Goal: Task Accomplishment & Management: Manage account settings

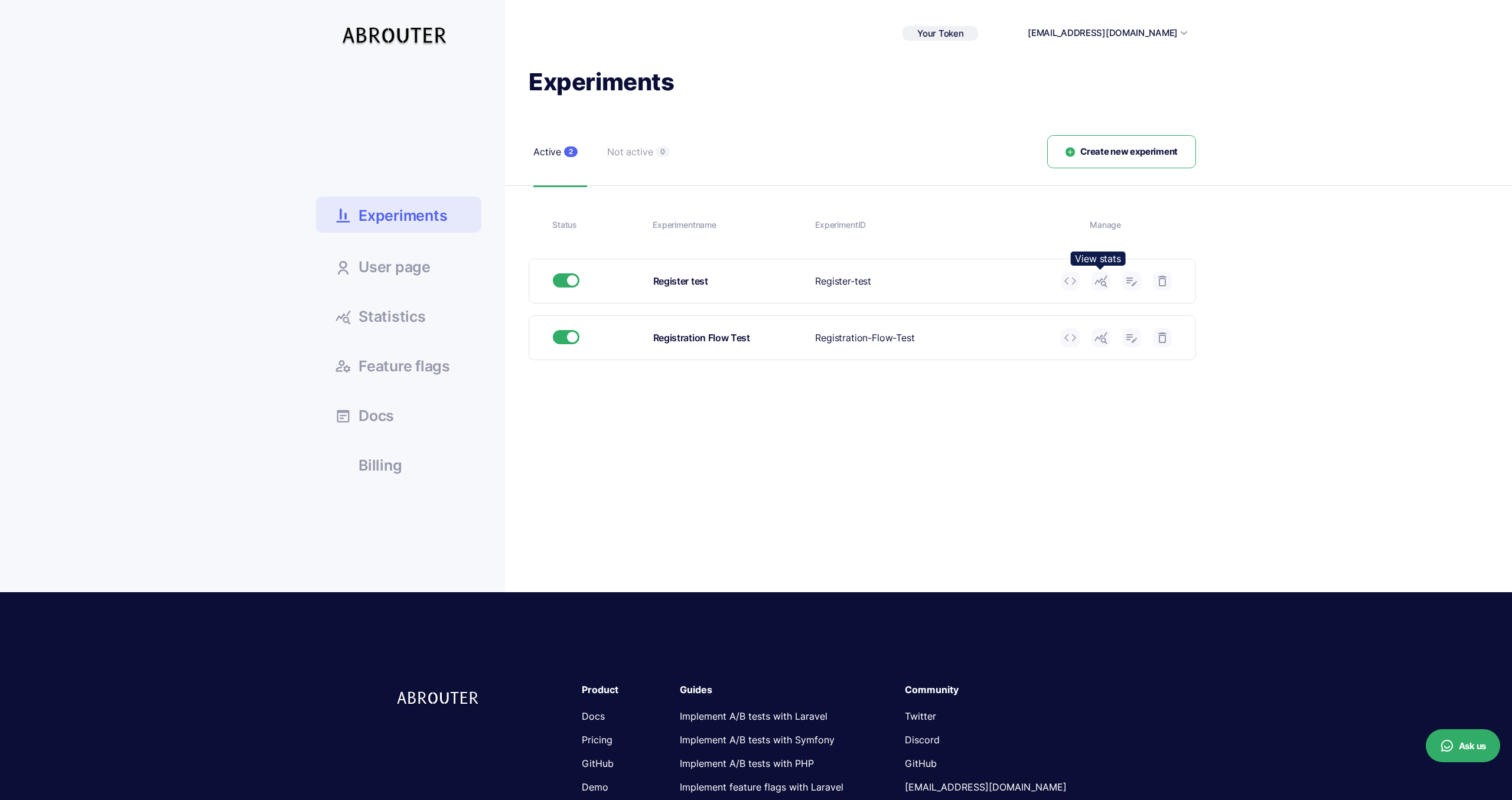
click at [1102, 280] on use at bounding box center [1100, 282] width 12 height 12
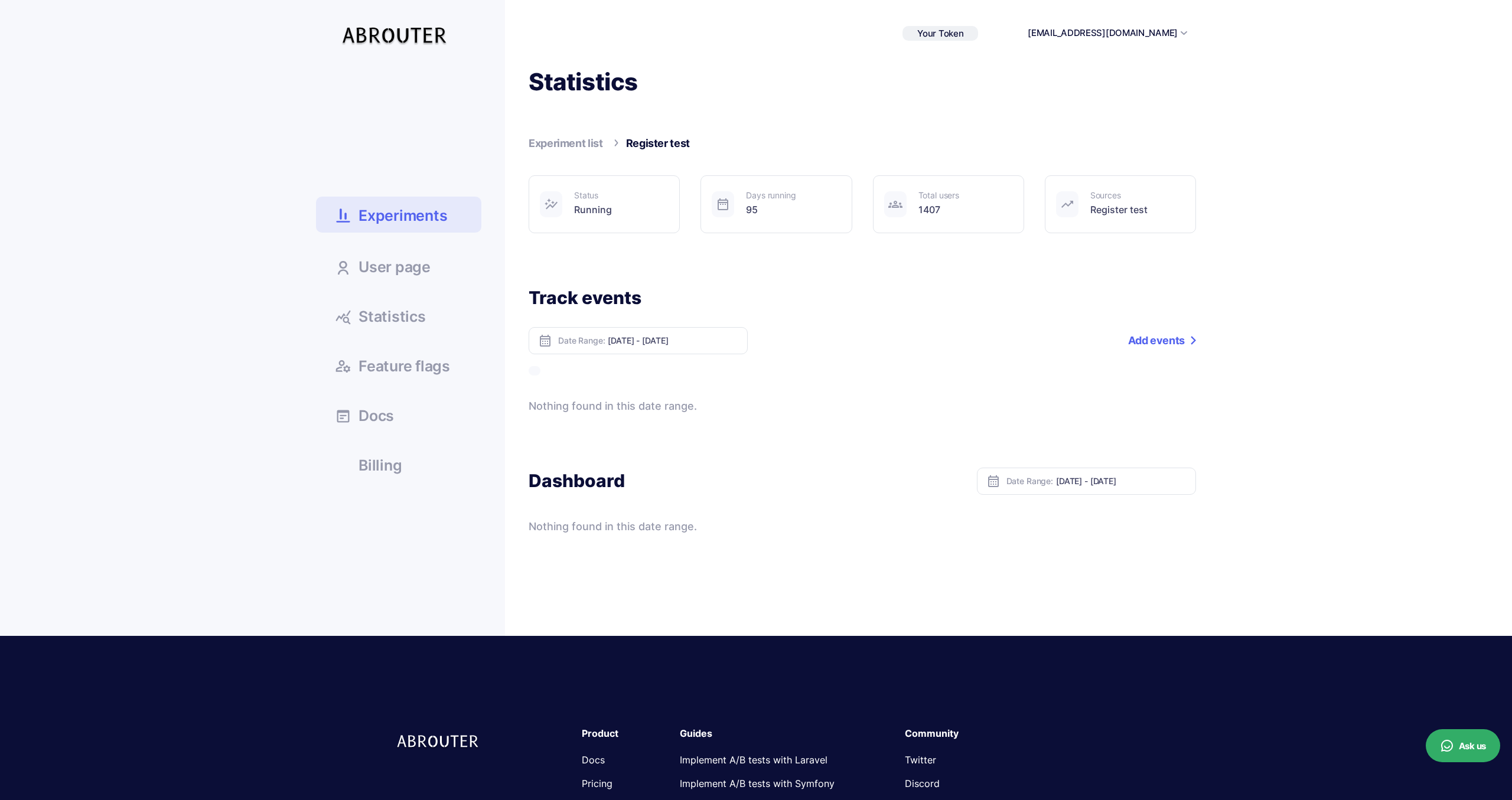
click at [407, 261] on span "User page" at bounding box center [394, 267] width 72 height 15
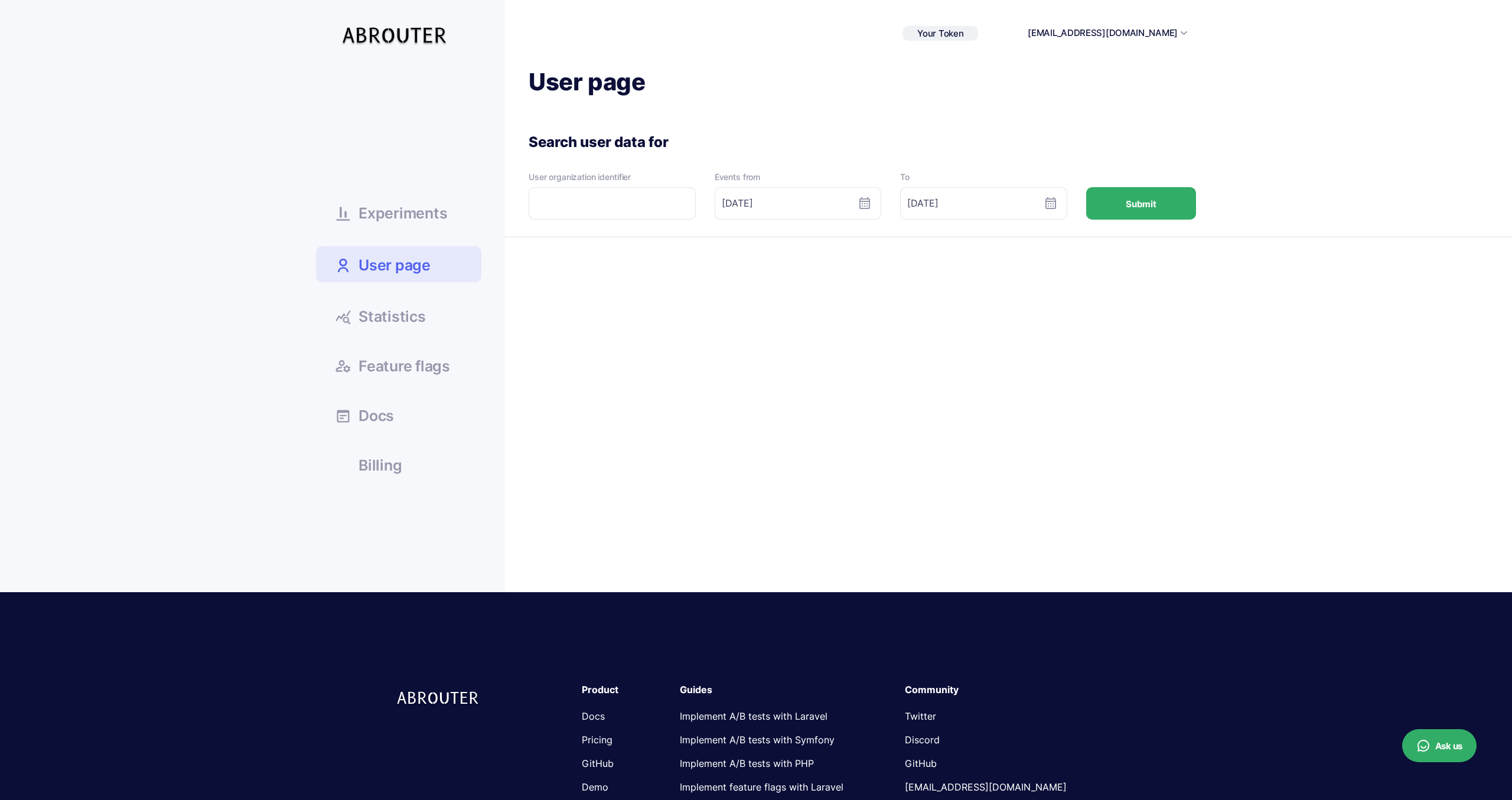
click at [379, 310] on span "Statistics" at bounding box center [392, 317] width 68 height 15
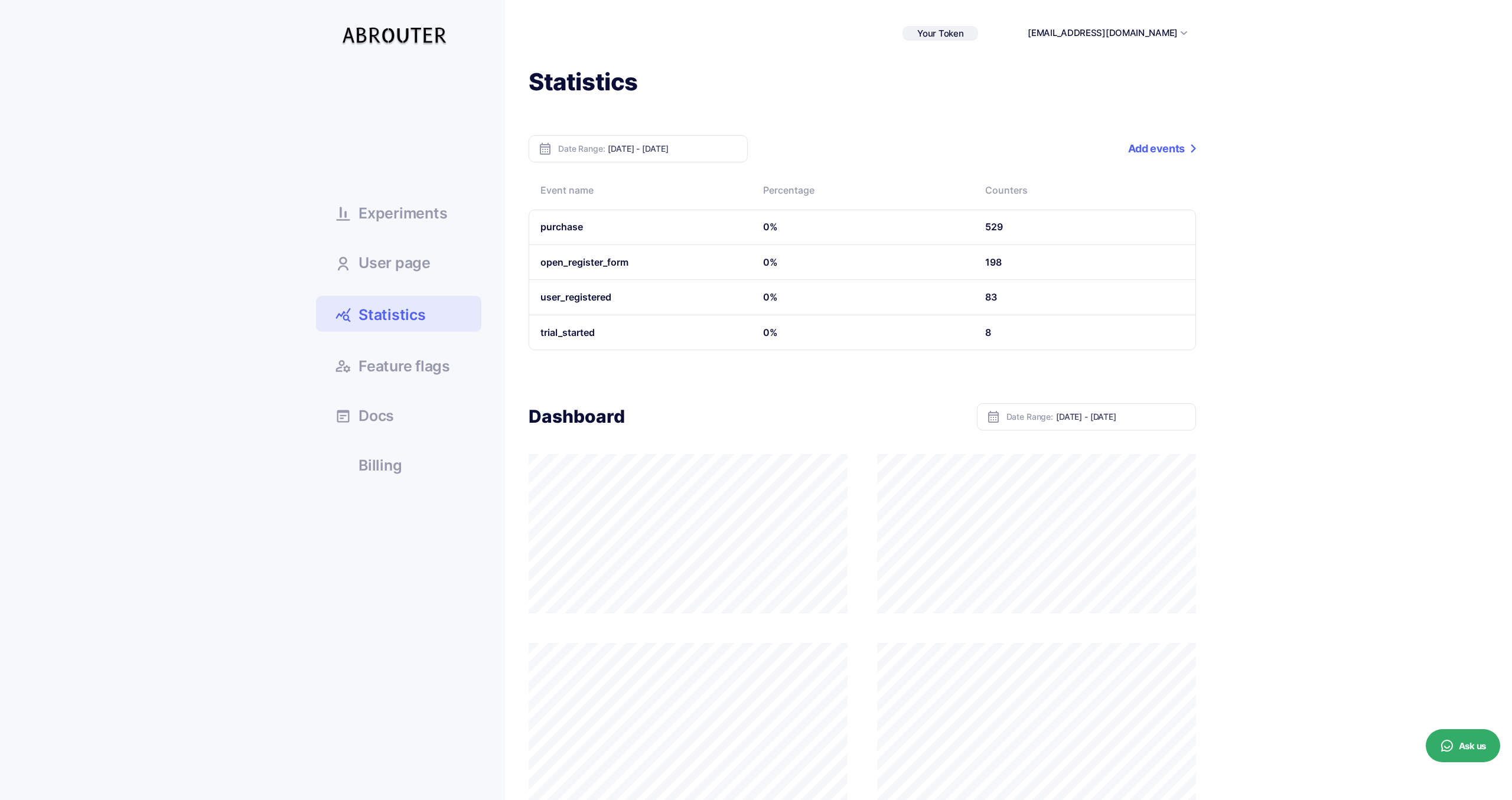
click at [449, 215] on link "Experiments" at bounding box center [398, 212] width 165 height 32
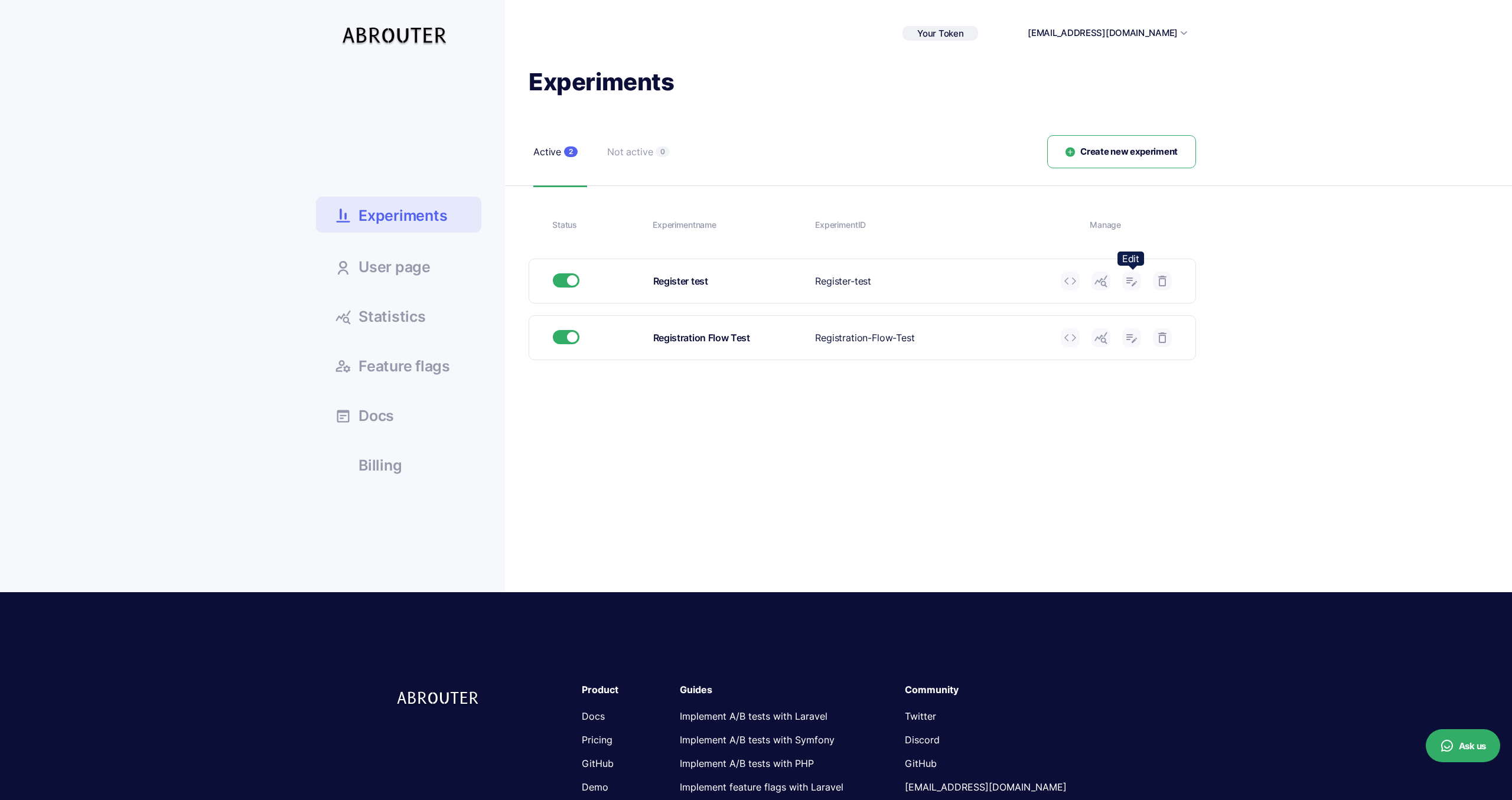
click at [1133, 283] on use at bounding box center [1131, 282] width 11 height 9
type input "Register test"
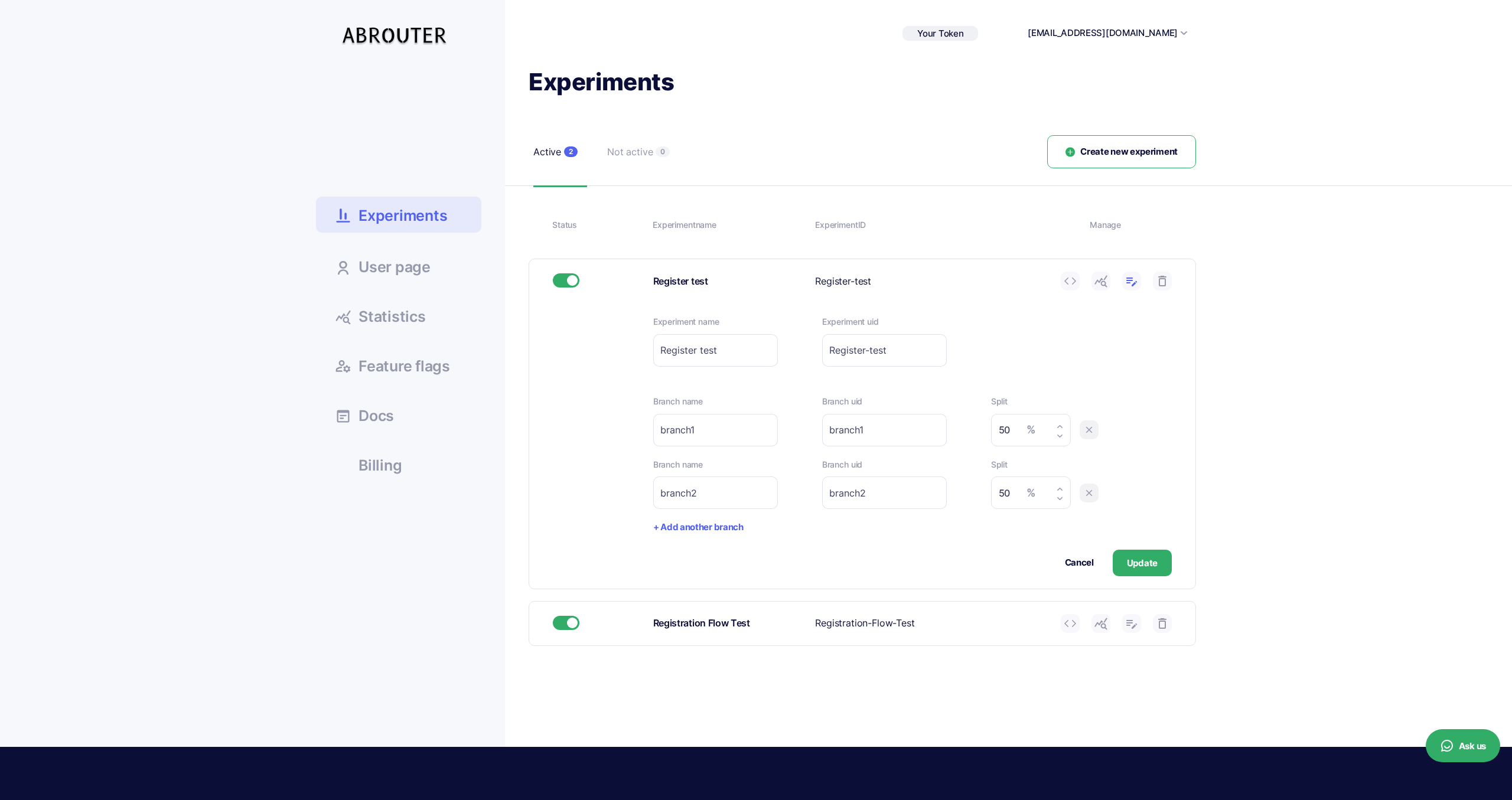
click at [1130, 570] on button "Update" at bounding box center [1142, 562] width 59 height 27
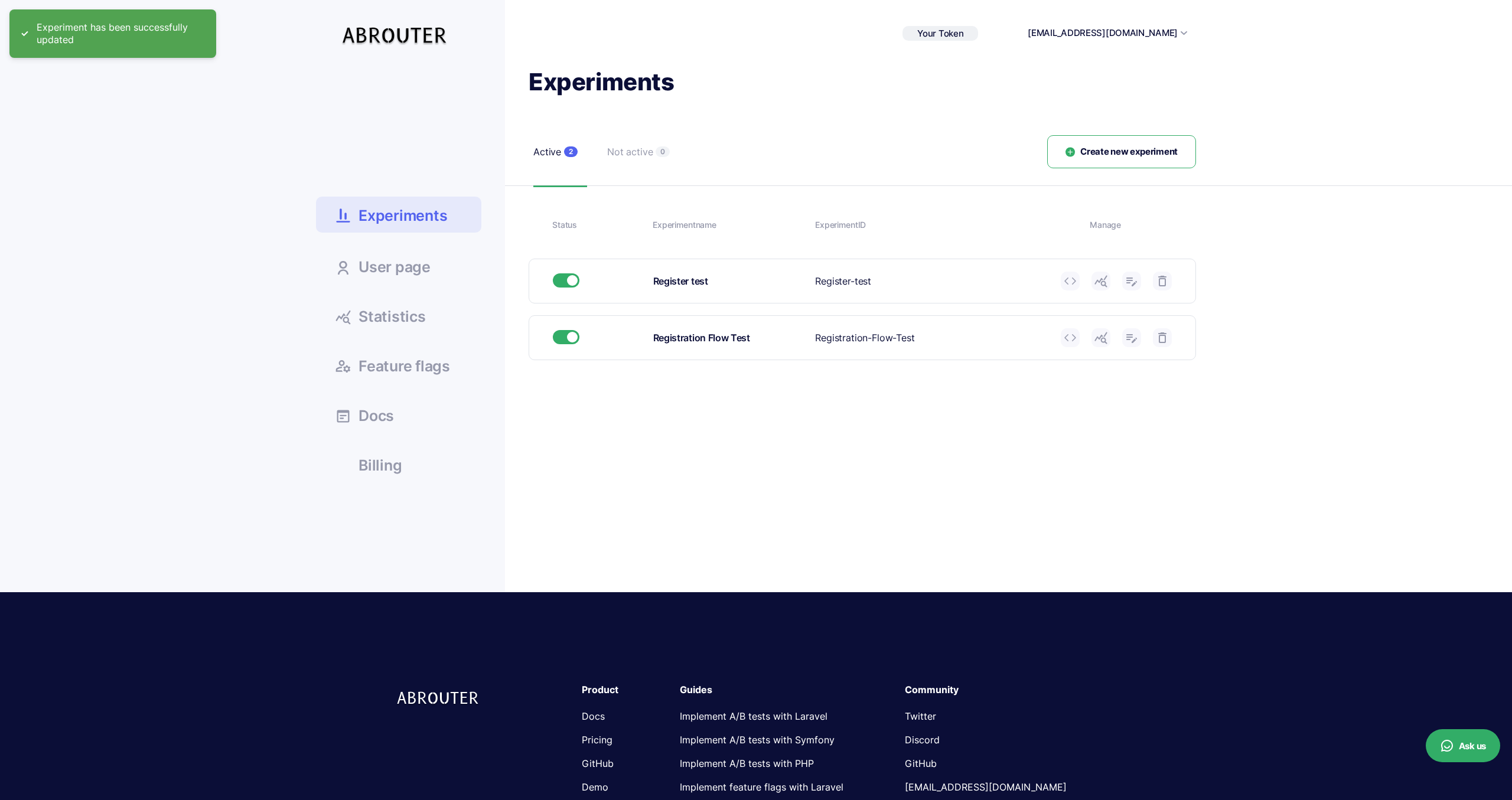
click at [1100, 289] on div at bounding box center [756, 400] width 1512 height 800
click at [1100, 289] on link at bounding box center [1100, 281] width 19 height 19
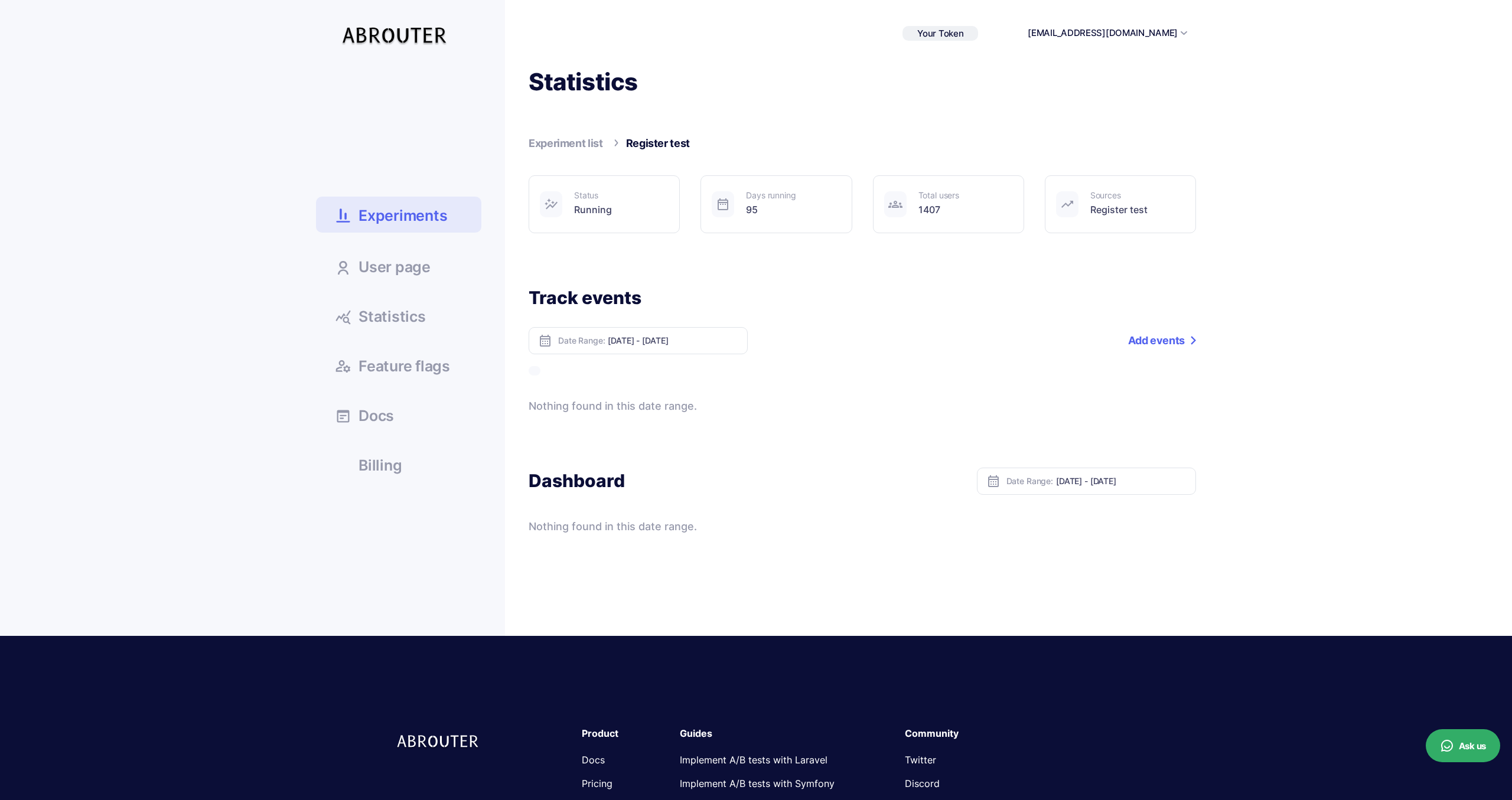
click at [905, 212] on div at bounding box center [896, 204] width 23 height 26
click at [902, 208] on div at bounding box center [896, 204] width 23 height 26
click at [902, 207] on div at bounding box center [896, 204] width 23 height 26
click at [818, 360] on div "Track events Date Range: [DATE] - [DATE] Add a tag Add events Nothing found in …" at bounding box center [862, 350] width 668 height 128
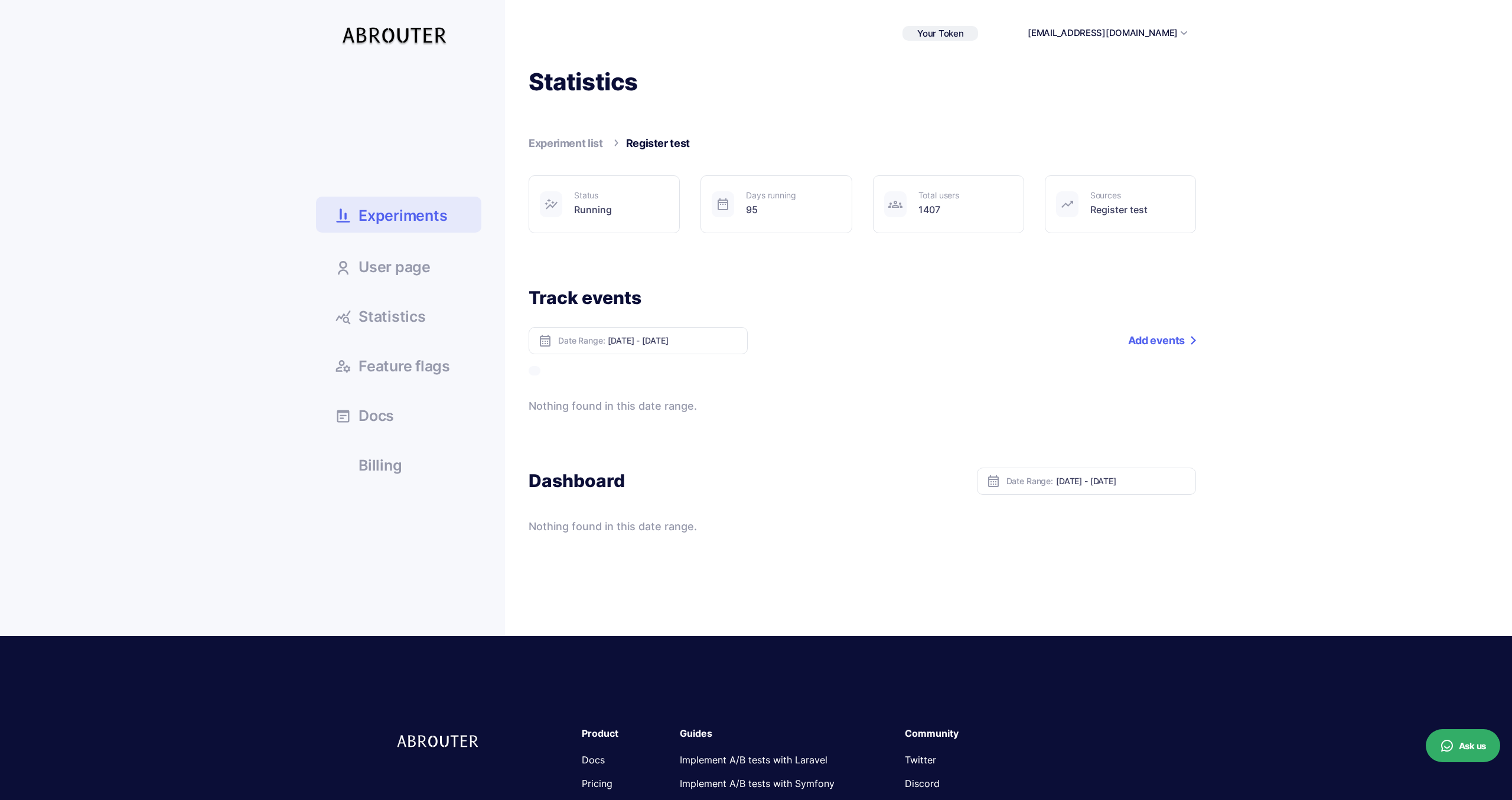
click at [1169, 341] on link "Add events" at bounding box center [1161, 340] width 68 height 27
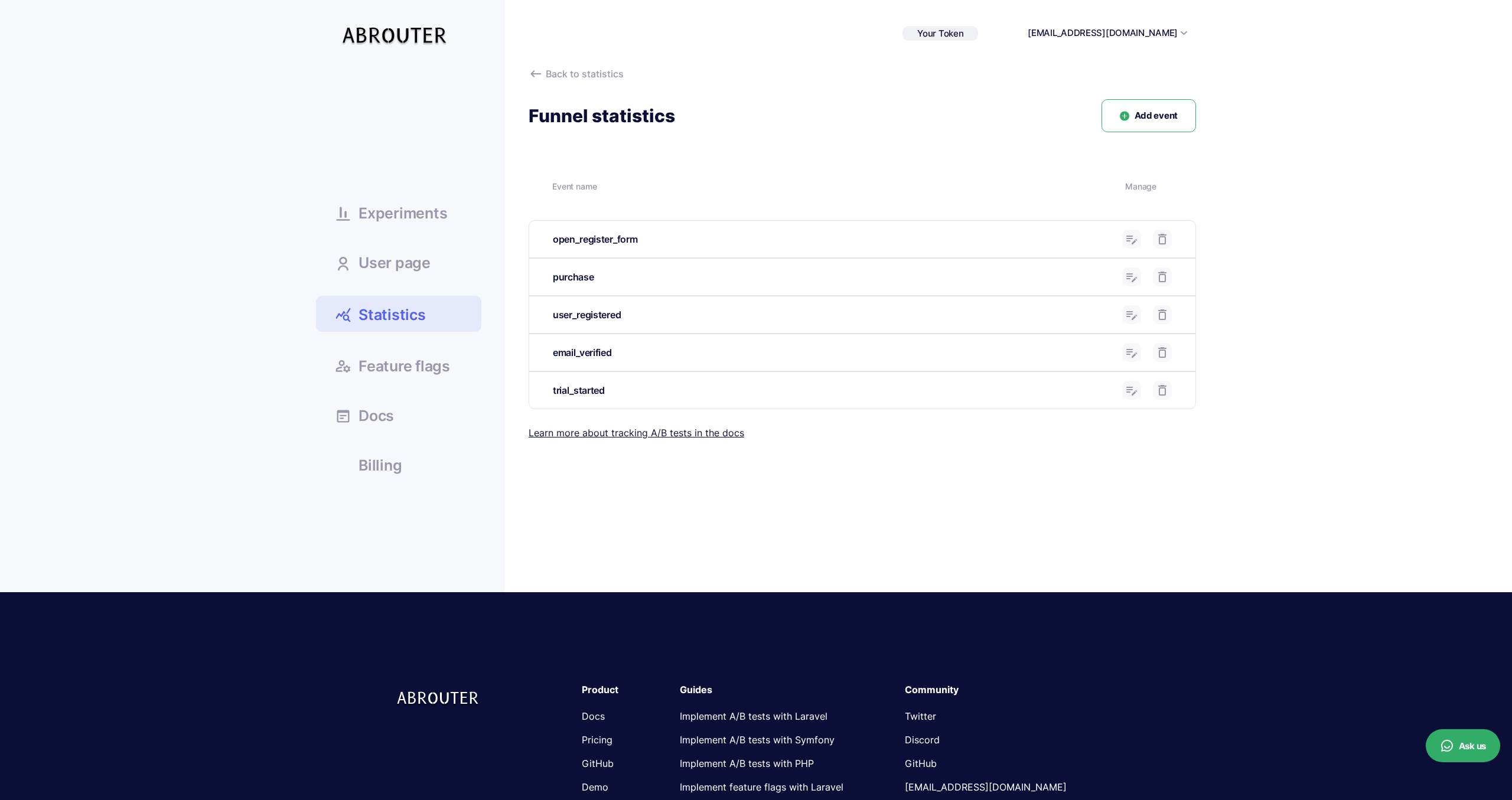
click at [1134, 243] on use at bounding box center [1131, 239] width 11 height 9
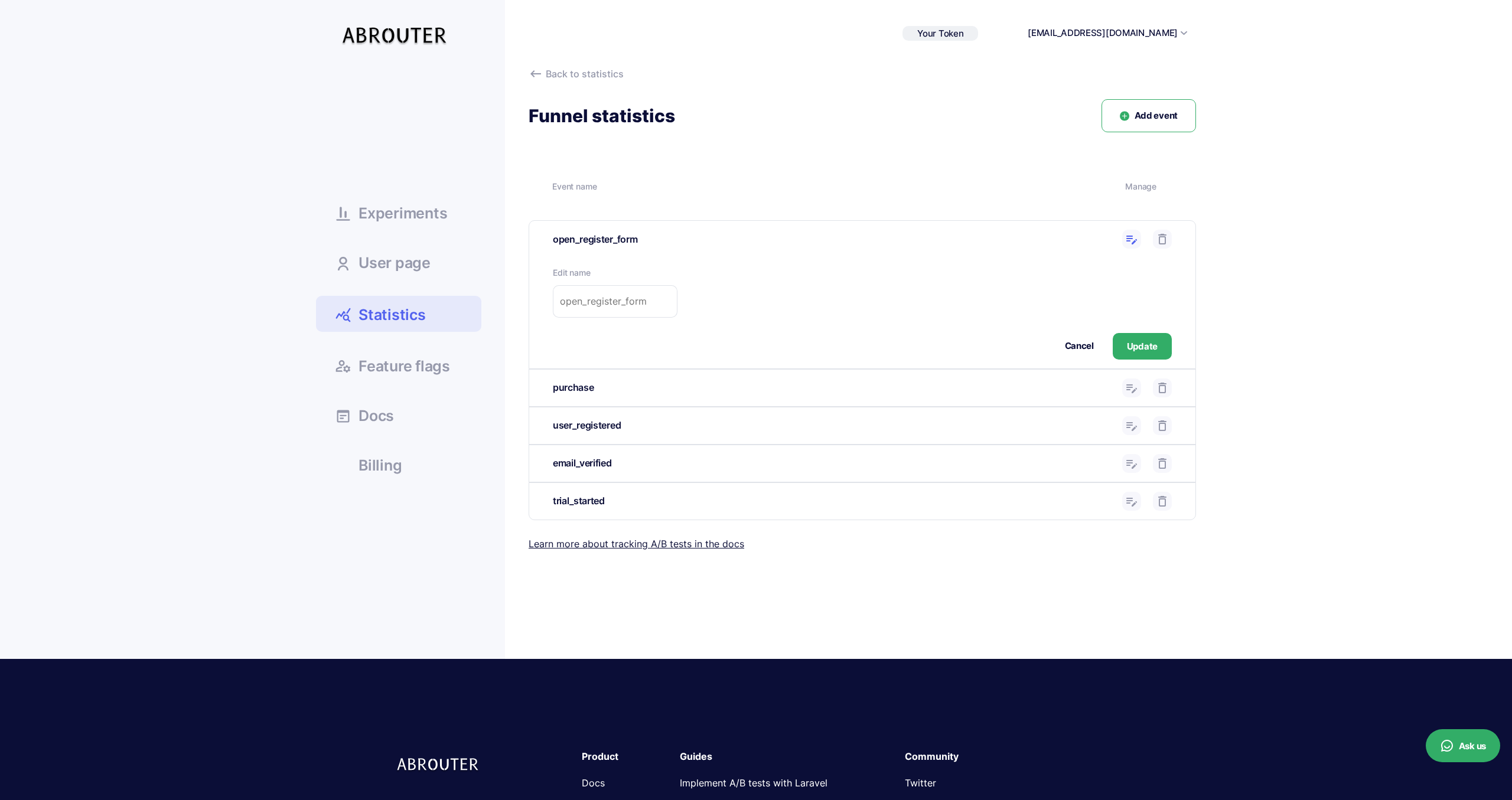
click at [1127, 339] on button "Update" at bounding box center [1142, 346] width 59 height 27
click at [1131, 345] on button "Update" at bounding box center [1142, 346] width 59 height 27
click at [1137, 190] on div "Manage" at bounding box center [1149, 186] width 47 height 13
click at [1131, 390] on icon at bounding box center [1131, 387] width 14 height 14
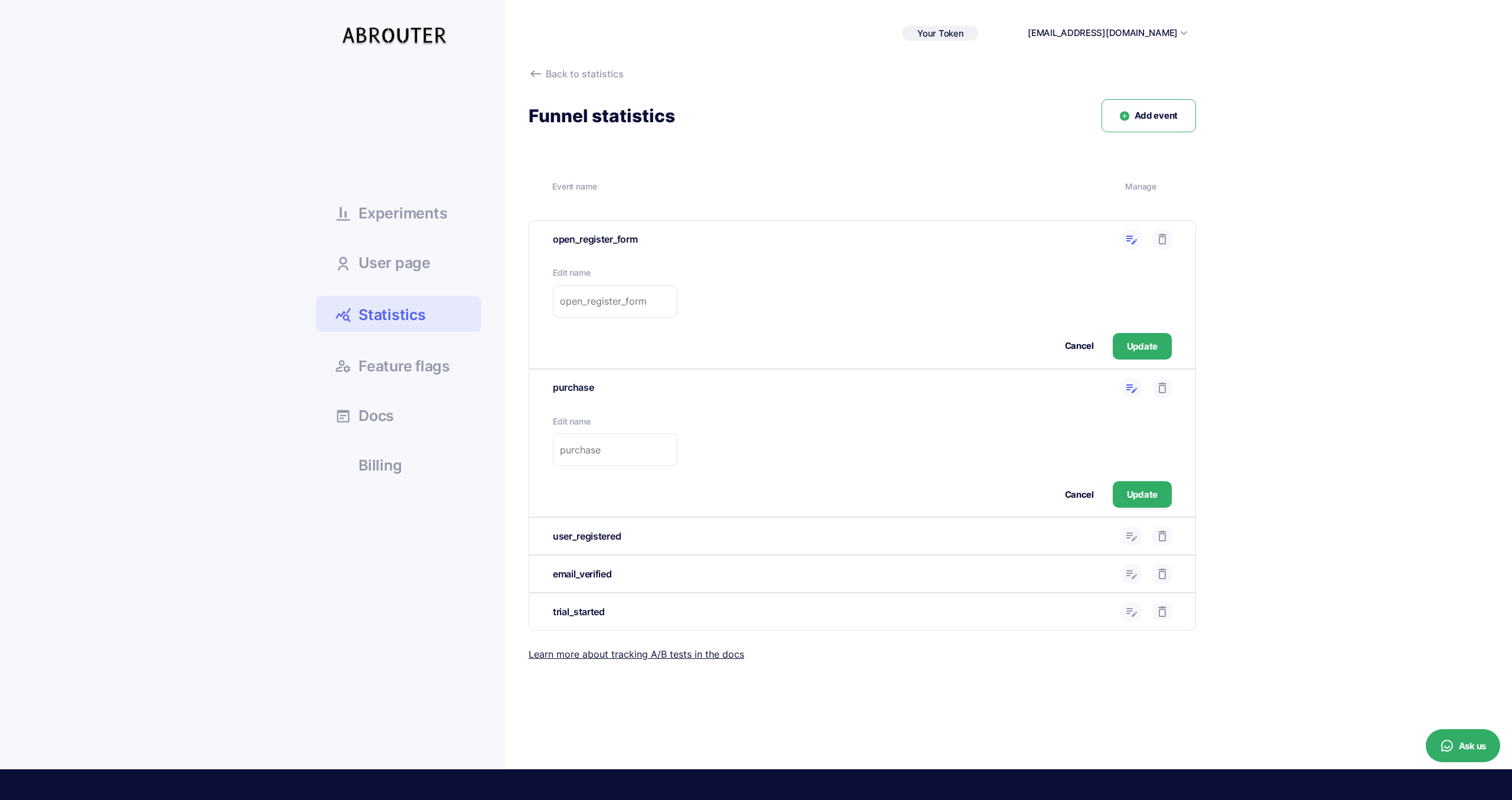
drag, startPoint x: 1124, startPoint y: 534, endPoint x: 1127, endPoint y: 565, distance: 31.1
click at [1124, 534] on button at bounding box center [1131, 536] width 19 height 19
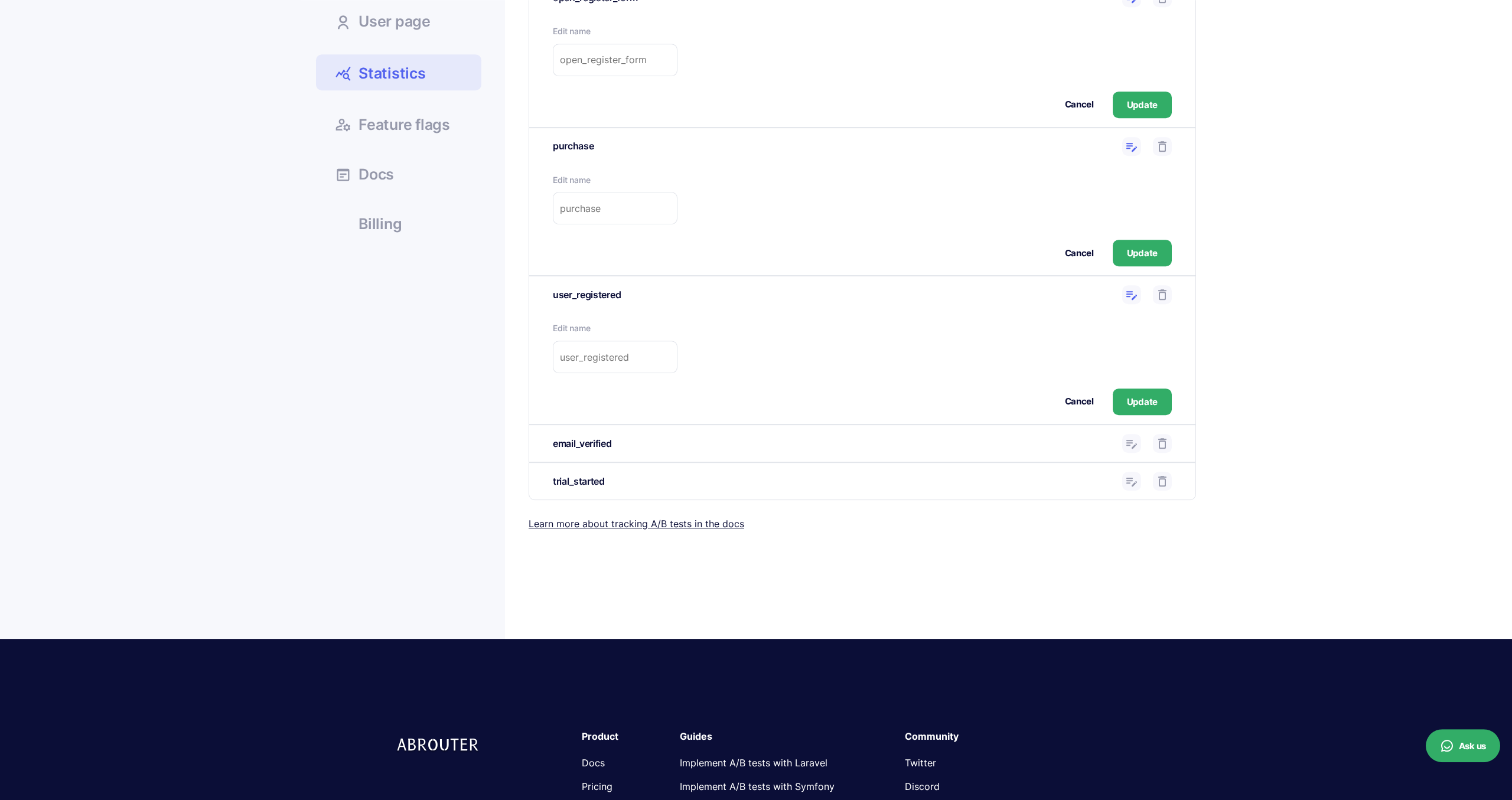
scroll to position [244, 0]
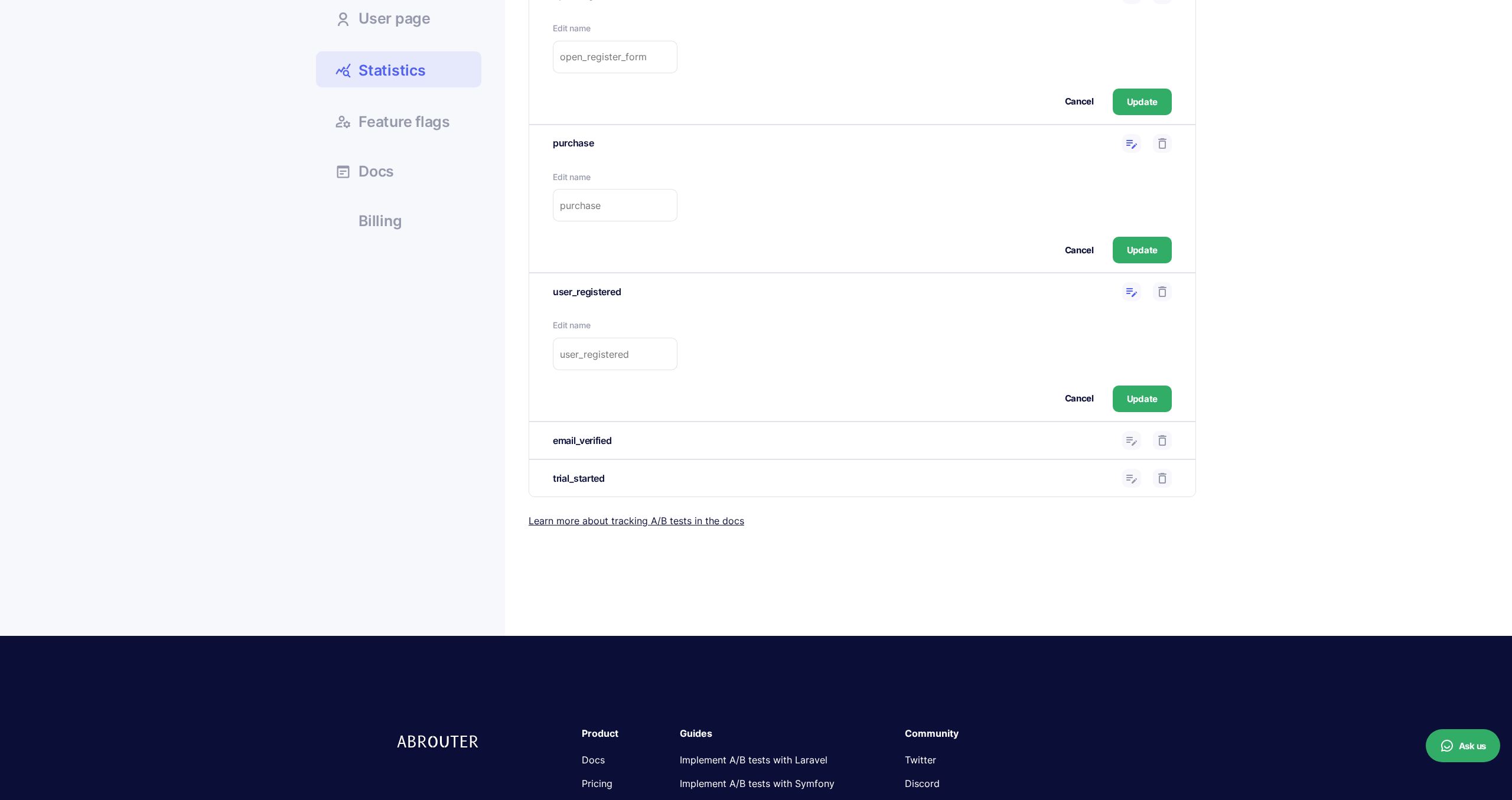
click at [413, 138] on ul "Experiments User page Statistics Docs" at bounding box center [398, 29] width 165 height 413
click at [410, 129] on span "Feature flags" at bounding box center [404, 122] width 91 height 15
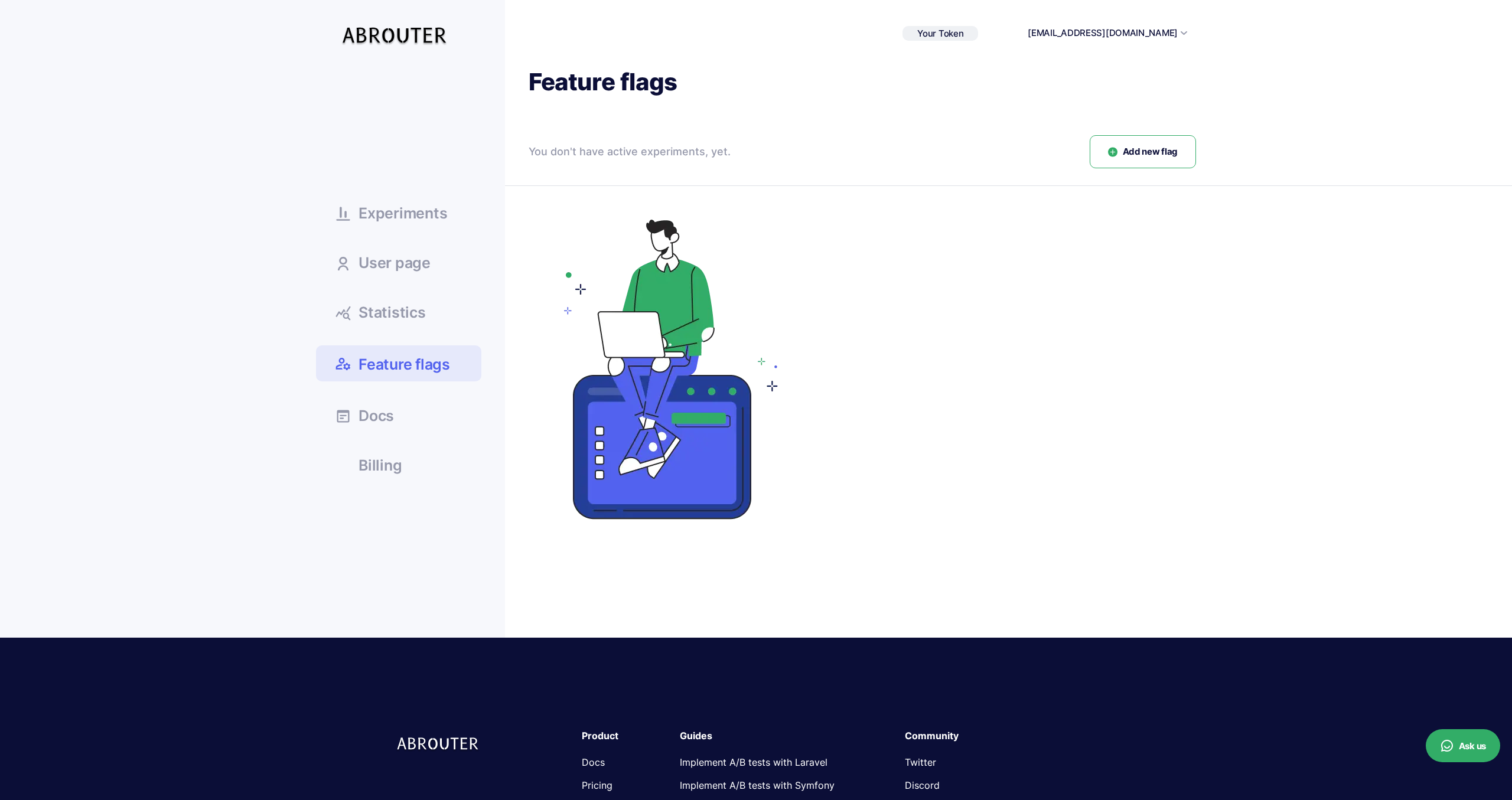
click at [405, 225] on link "Experiments" at bounding box center [398, 212] width 165 height 32
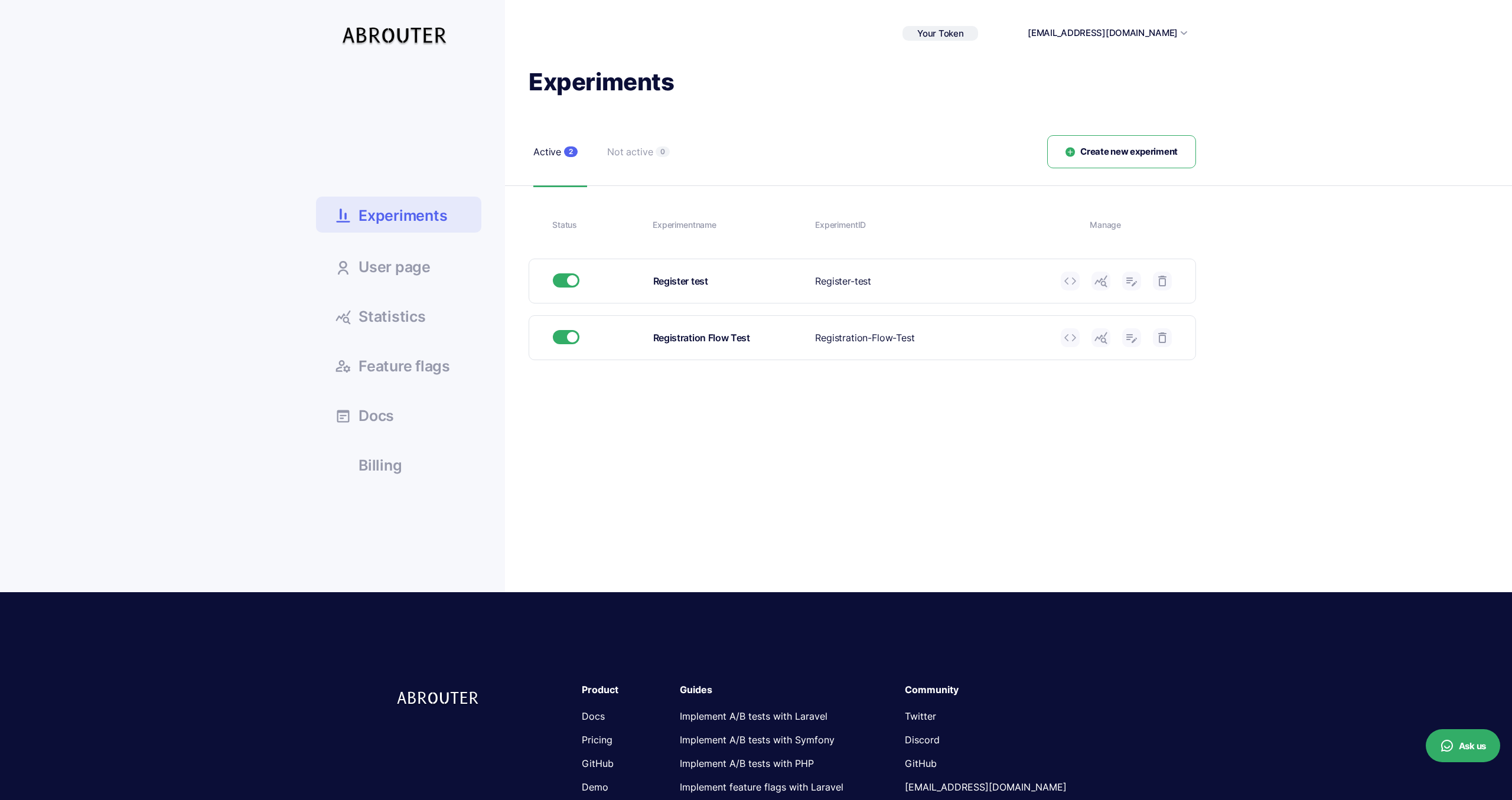
click at [402, 269] on span "User page" at bounding box center [394, 267] width 72 height 15
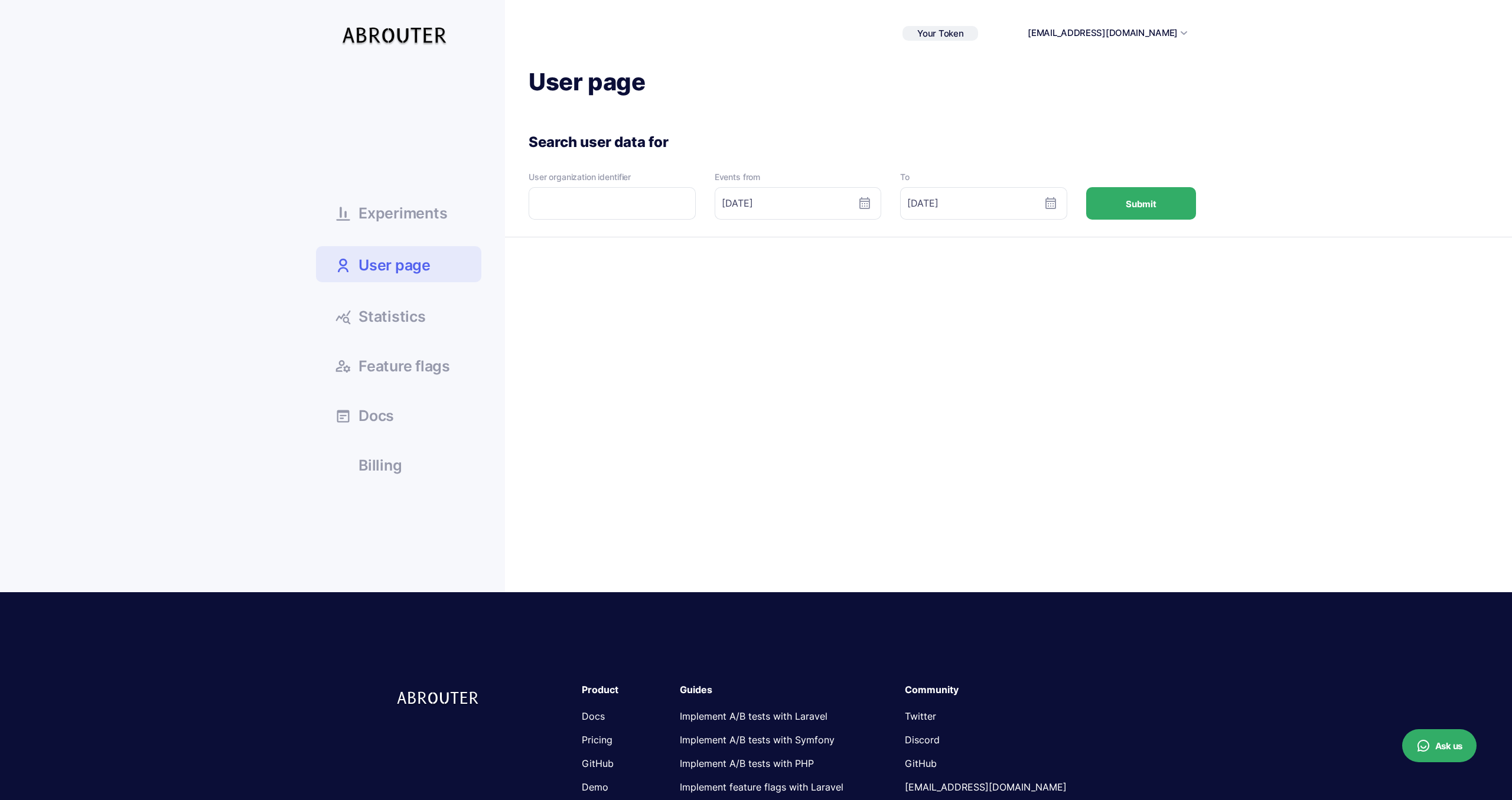
click at [405, 319] on span "Statistics" at bounding box center [392, 317] width 68 height 15
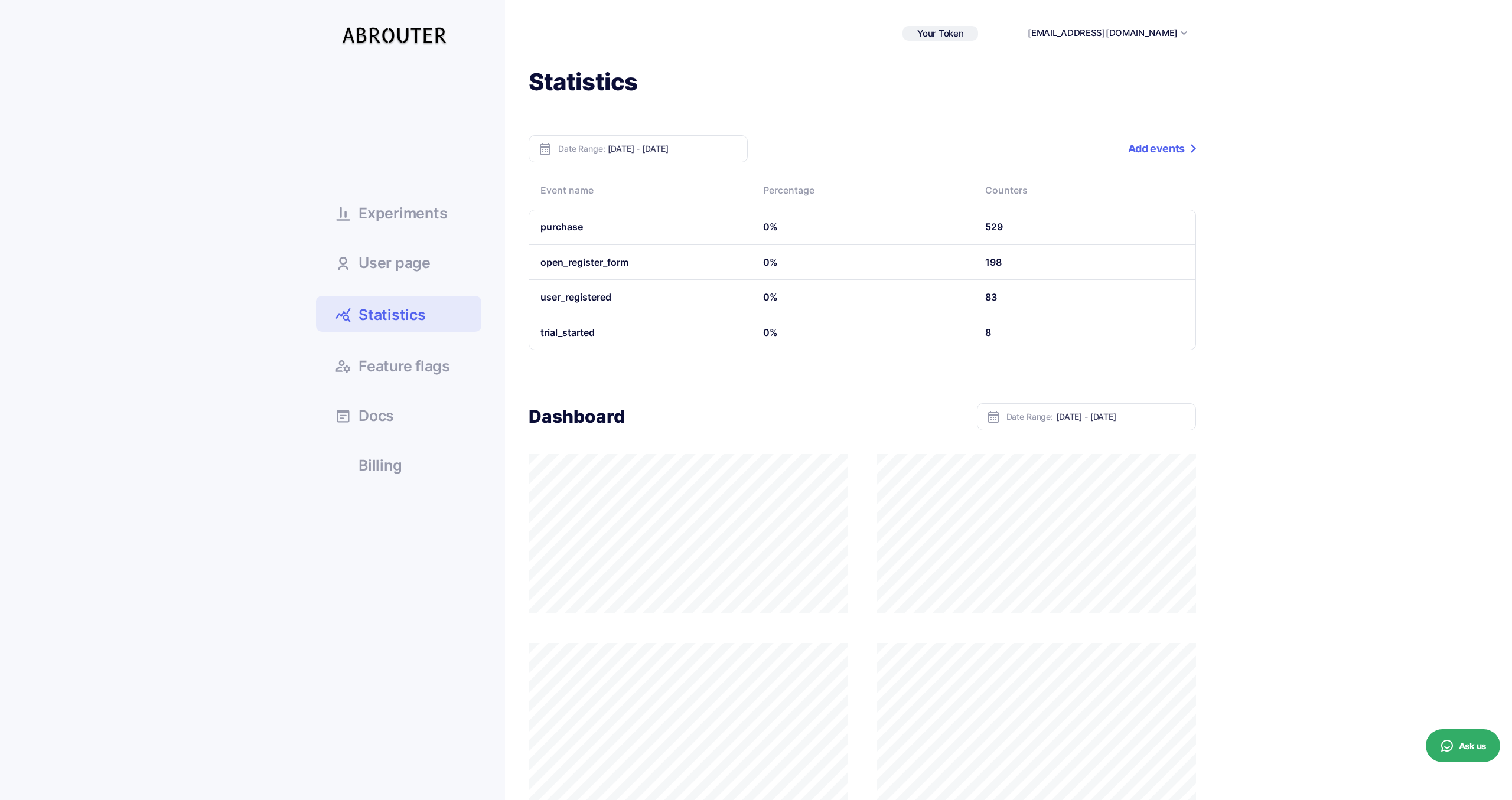
click at [378, 461] on span "Billing" at bounding box center [379, 466] width 43 height 15
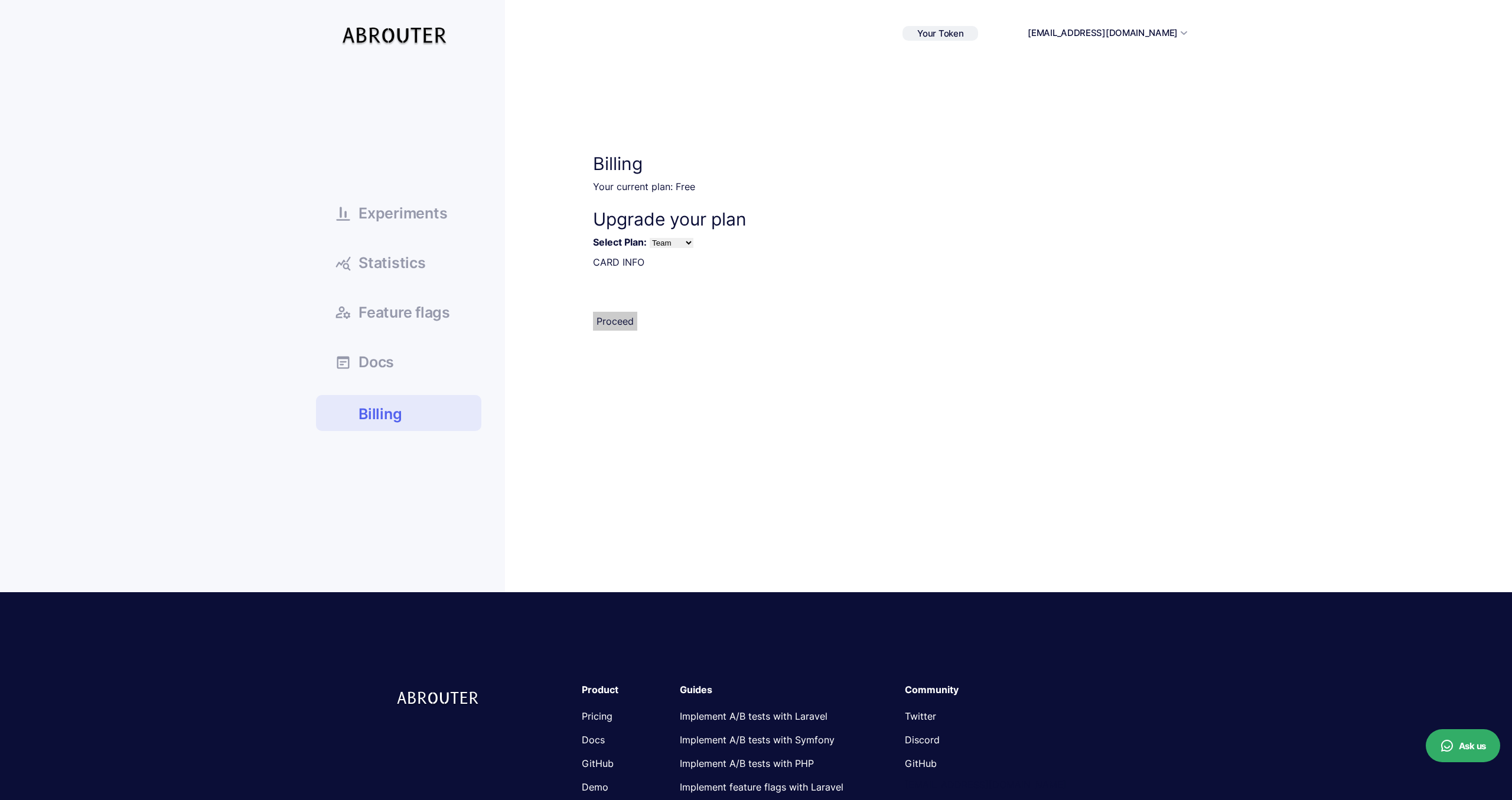
click at [650, 238] on select "Team Premium" at bounding box center [672, 243] width 44 height 10
click at [667, 244] on select "Team Premium" at bounding box center [672, 243] width 44 height 10
click at [444, 211] on span "Experiments" at bounding box center [402, 213] width 89 height 15
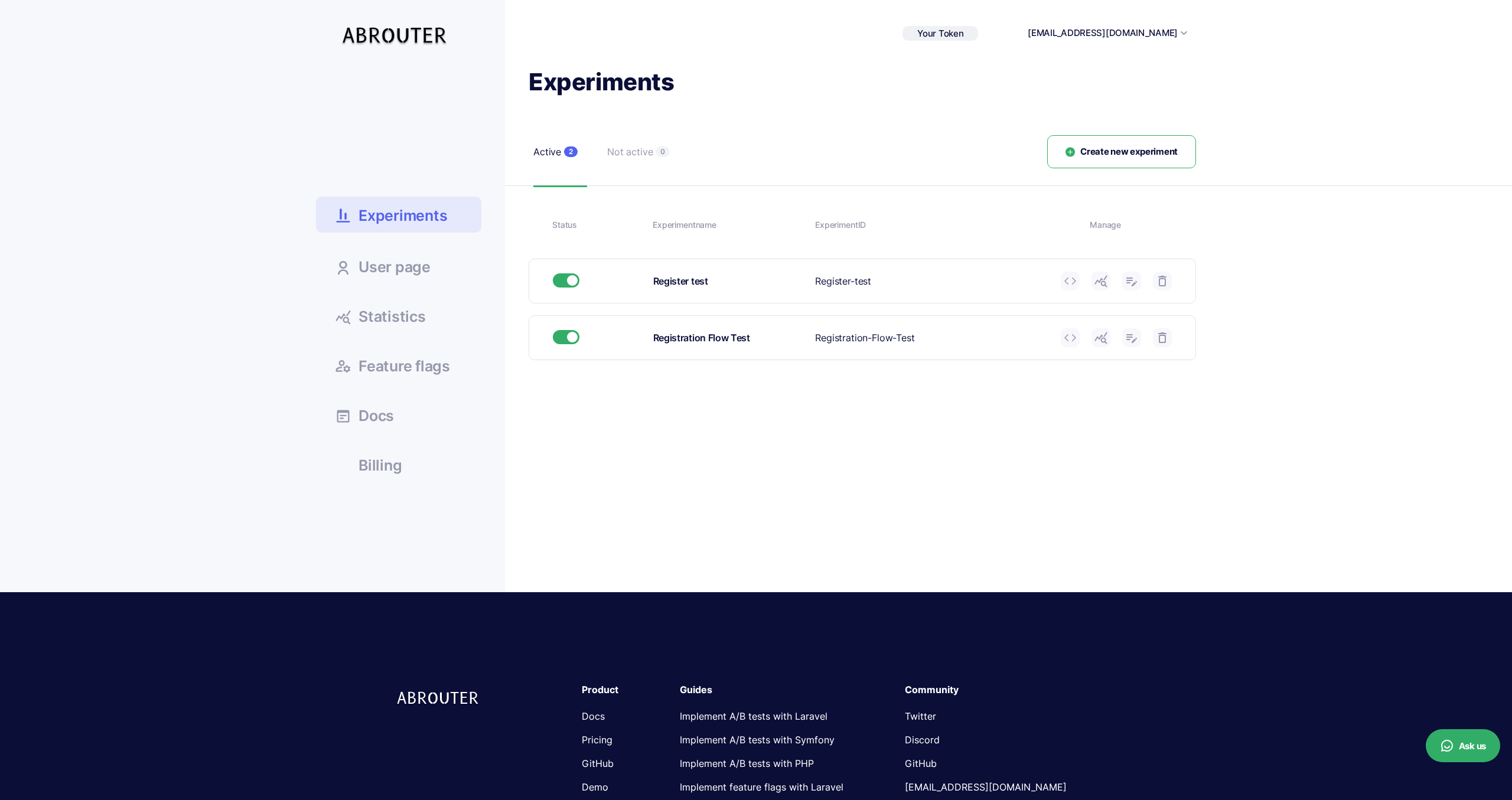
click at [443, 272] on link "User page" at bounding box center [398, 266] width 165 height 32
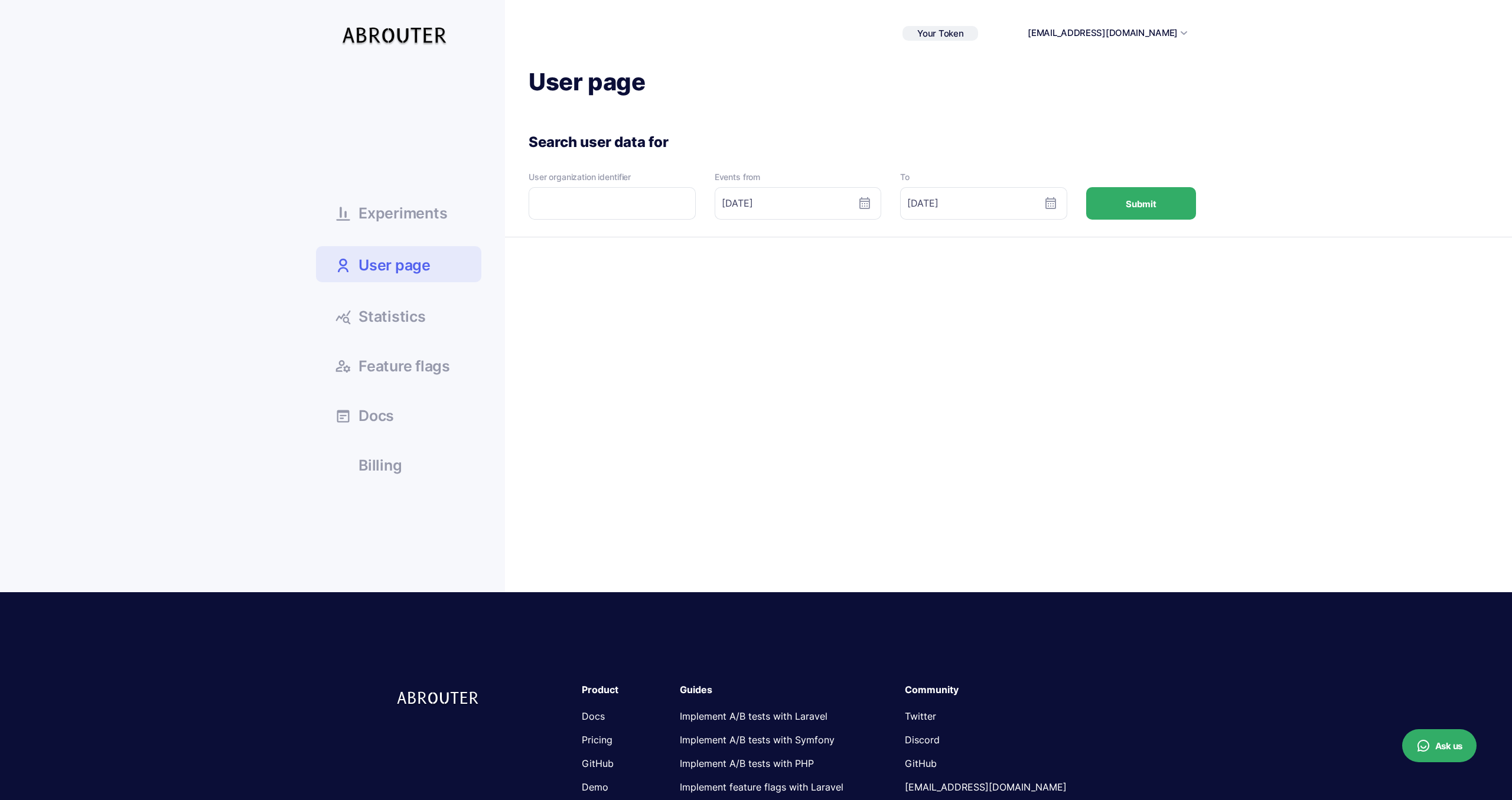
click at [370, 208] on span "Experiments" at bounding box center [402, 213] width 89 height 15
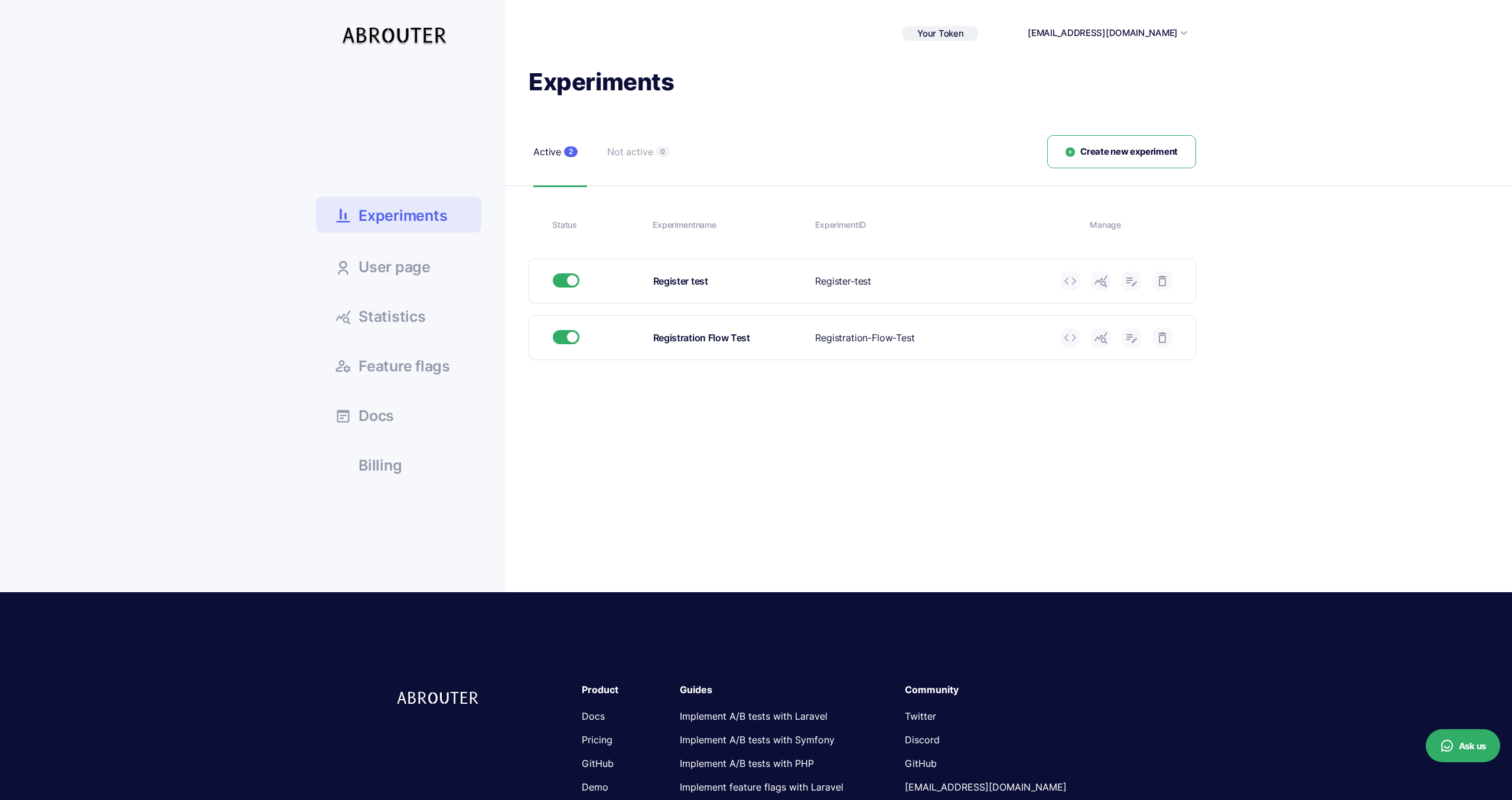
click at [1172, 42] on div "[EMAIL_ADDRESS][DOMAIN_NAME] Sign out" at bounding box center [1094, 33] width 186 height 20
click at [1177, 34] on button "[EMAIL_ADDRESS][DOMAIN_NAME]" at bounding box center [1102, 33] width 150 height 14
click at [1176, 35] on button "[EMAIL_ADDRESS][DOMAIN_NAME]" at bounding box center [1102, 33] width 150 height 14
click at [399, 309] on span "Statistics" at bounding box center [392, 317] width 68 height 15
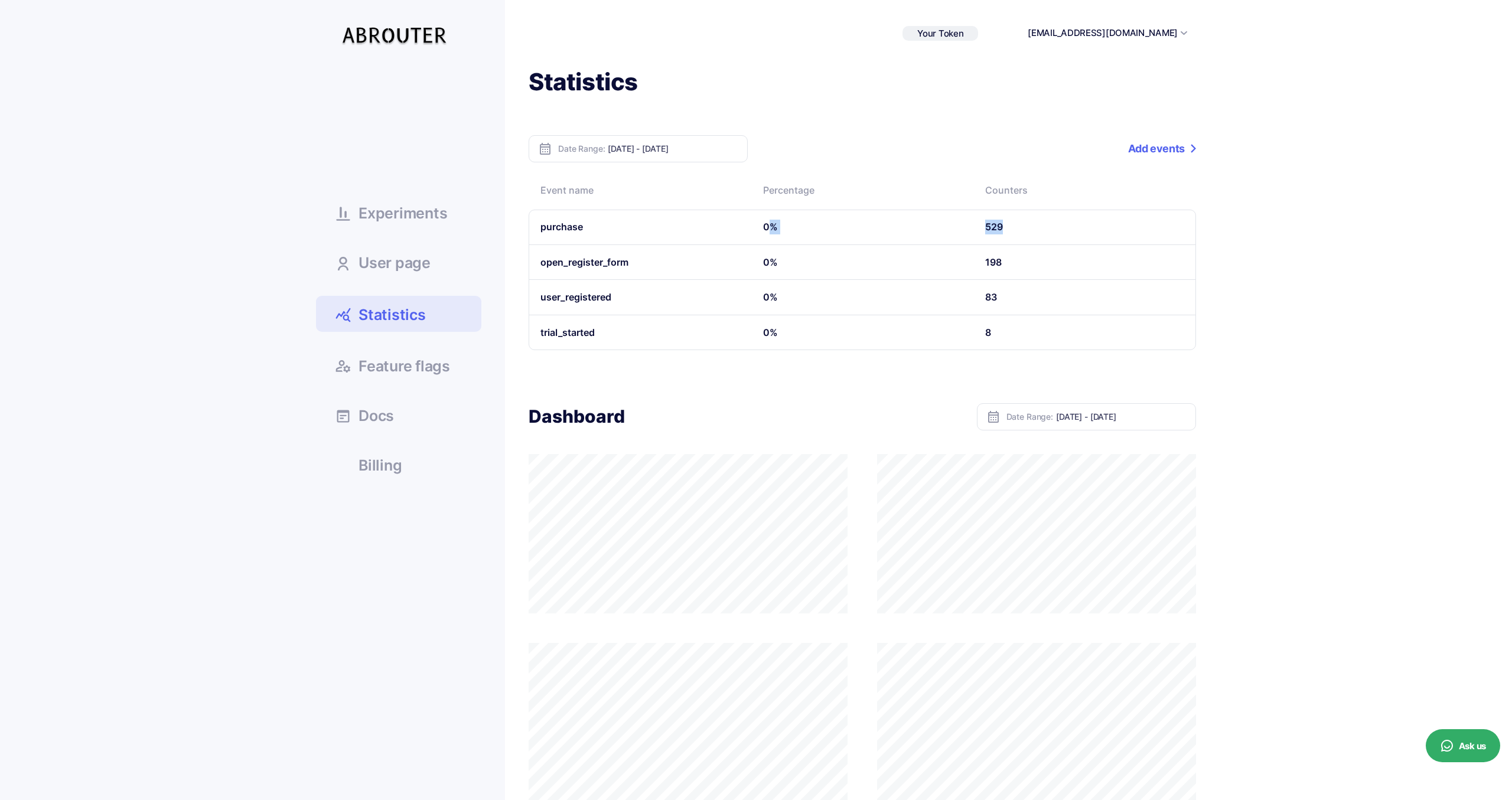
drag, startPoint x: 769, startPoint y: 225, endPoint x: 1019, endPoint y: 226, distance: 250.0
click at [1019, 226] on tr "purchase 0% 529" at bounding box center [862, 228] width 668 height 36
click at [1029, 236] on td "529" at bounding box center [1084, 227] width 222 height 35
click at [349, 221] on icon at bounding box center [343, 213] width 16 height 16
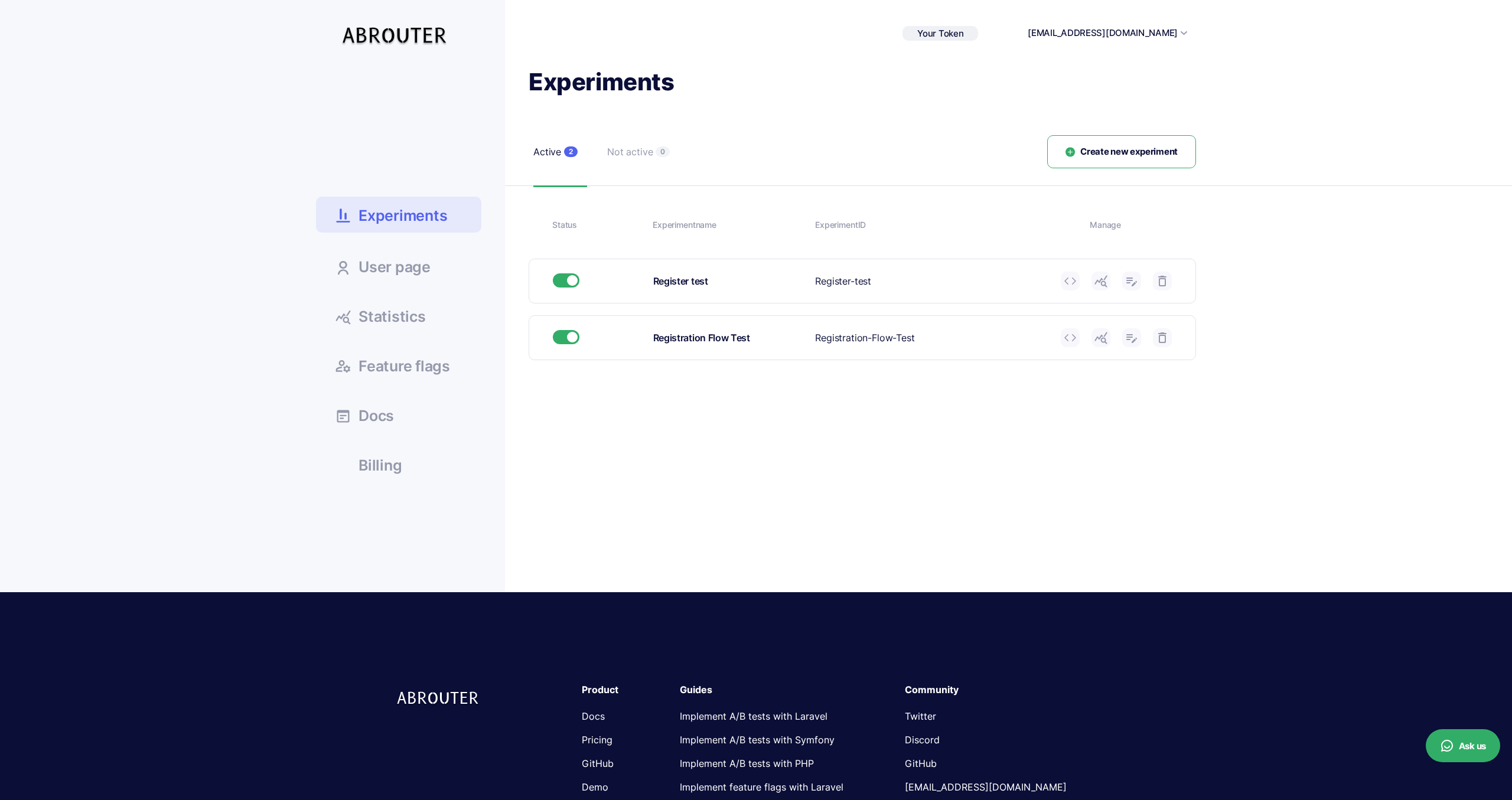
click at [971, 531] on div "Experiments User page Statistics" at bounding box center [756, 330] width 880 height 526
drag, startPoint x: 940, startPoint y: 489, endPoint x: 882, endPoint y: 467, distance: 62.0
